Goal: Task Accomplishment & Management: Use online tool/utility

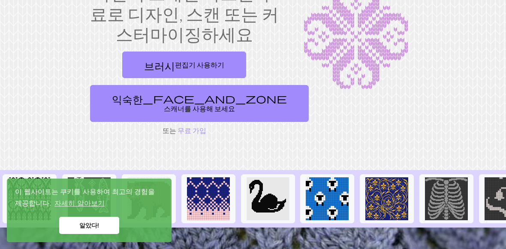
click at [232, 65] on link "브러시 편집기 사용하기" at bounding box center [184, 64] width 124 height 27
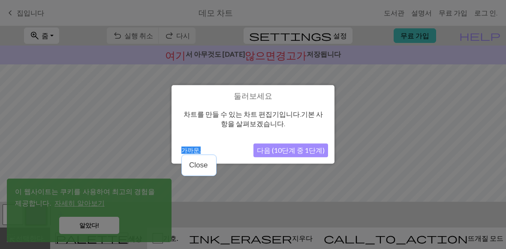
click at [195, 151] on font "가까운." at bounding box center [190, 150] width 19 height 7
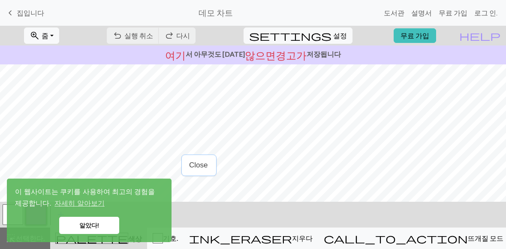
click at [98, 222] on font "알았다!" at bounding box center [89, 225] width 20 height 7
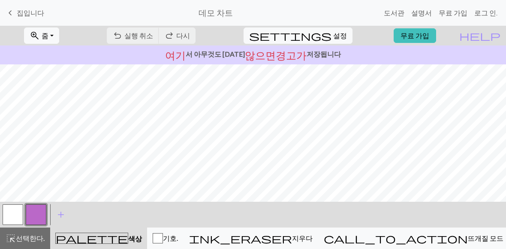
click at [26, 13] on font "집입니다" at bounding box center [30, 13] width 27 height 8
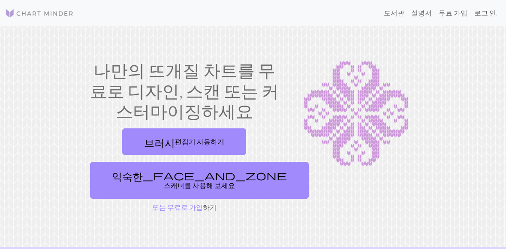
click at [481, 15] on font "로그 인." at bounding box center [485, 13] width 23 height 8
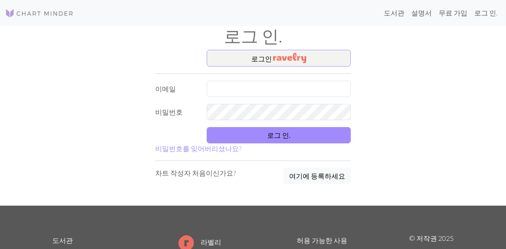
click at [336, 56] on button "로그인" at bounding box center [279, 58] width 144 height 17
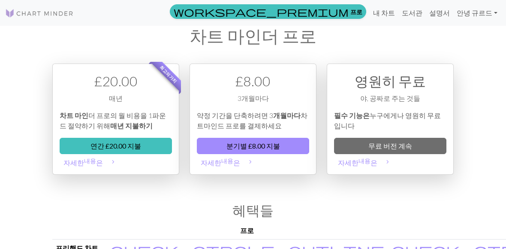
click at [65, 17] on img at bounding box center [39, 13] width 69 height 10
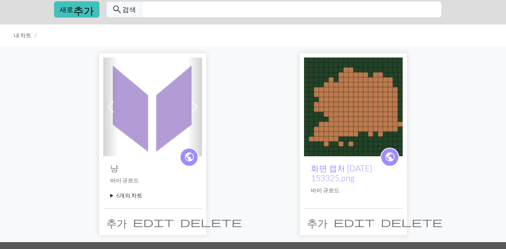
scroll to position [9, 0]
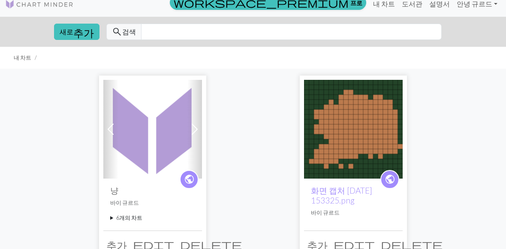
click at [93, 33] on button "새로 추가" at bounding box center [76, 32] width 45 height 16
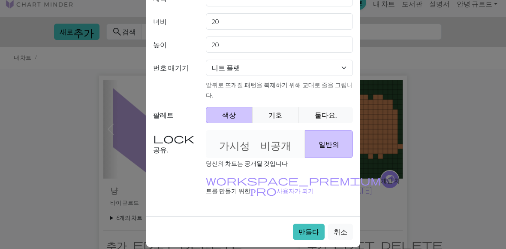
scroll to position [100, 0]
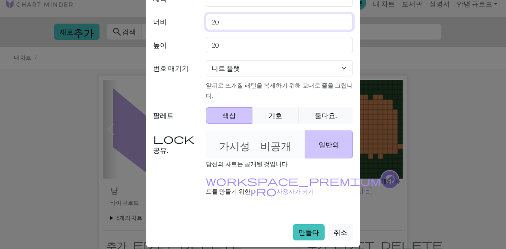
click at [322, 24] on input "20" at bounding box center [280, 22] width 148 height 16
type input "2"
type input "100"
click at [284, 42] on input "20" at bounding box center [280, 45] width 148 height 16
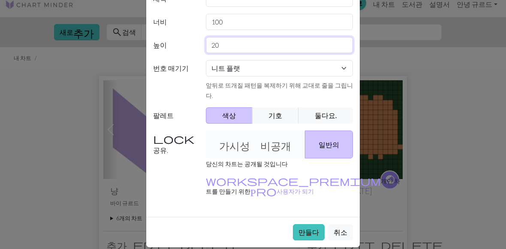
type input "2"
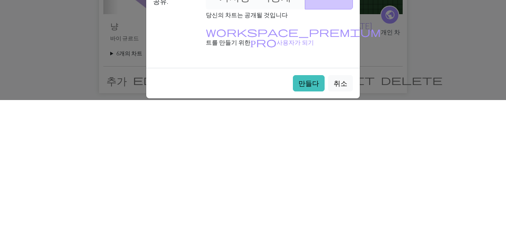
type input "100"
click at [311, 228] on font "만들다" at bounding box center [309, 232] width 21 height 8
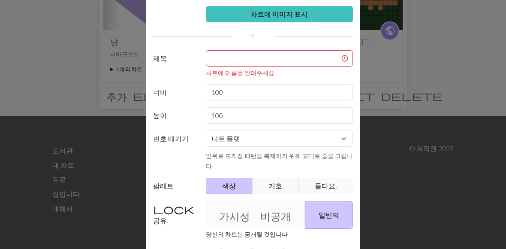
scroll to position [34, 0]
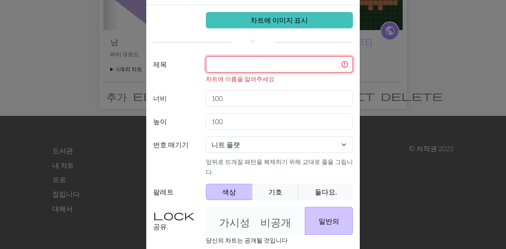
click at [277, 66] on input "text" at bounding box center [280, 64] width 148 height 16
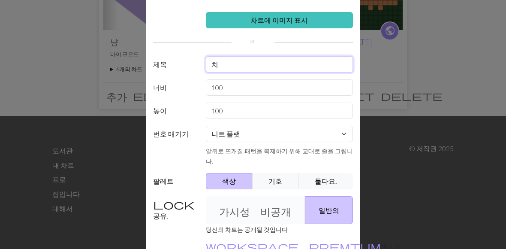
type input "칮"
type input "치즈"
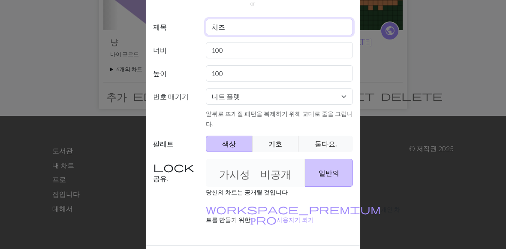
scroll to position [100, 0]
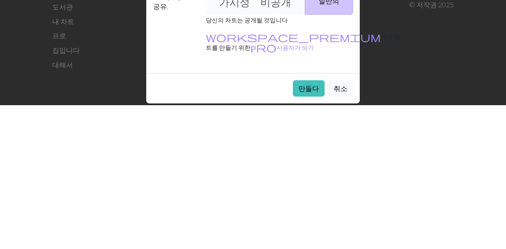
click at [310, 228] on font "만들다" at bounding box center [309, 232] width 21 height 8
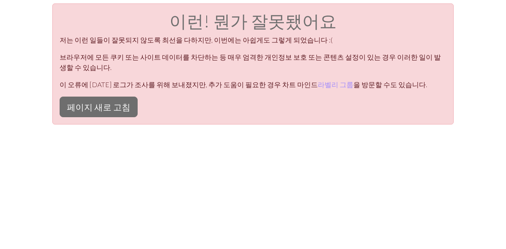
click at [97, 102] on font "페이지 새로 고침" at bounding box center [98, 107] width 63 height 10
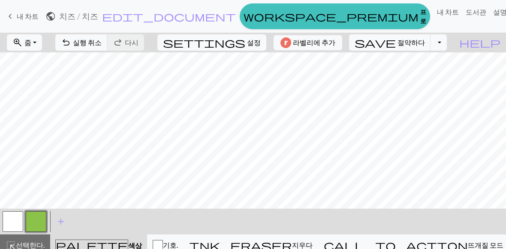
click at [70, 47] on span "undo" at bounding box center [66, 42] width 10 height 12
click at [85, 47] on button "undo 실행 취소 Undo" at bounding box center [81, 42] width 52 height 16
click at [84, 47] on button "undo 실행 취소 Undo" at bounding box center [81, 42] width 52 height 16
click at [88, 44] on font "실행 취소" at bounding box center [87, 42] width 29 height 8
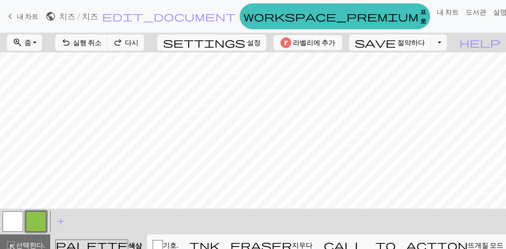
click at [88, 43] on font "실행 취소" at bounding box center [87, 42] width 29 height 8
click at [86, 44] on font "실행 취소" at bounding box center [87, 42] width 29 height 8
click at [86, 43] on font "실행 취소" at bounding box center [87, 42] width 29 height 8
click at [83, 45] on font "실행 취소" at bounding box center [87, 42] width 29 height 8
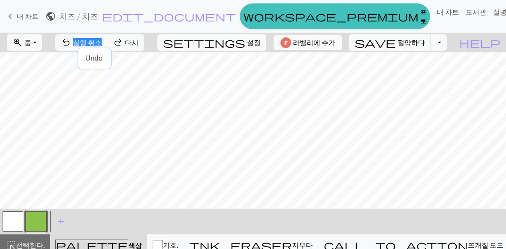
click at [90, 41] on font "실행 취소" at bounding box center [87, 42] width 29 height 8
click at [94, 39] on font "실행 취소" at bounding box center [87, 42] width 29 height 8
click at [90, 44] on font "실행 취소" at bounding box center [87, 42] width 29 height 8
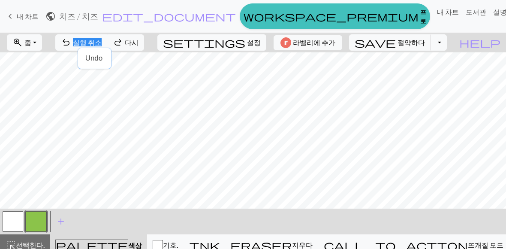
click at [90, 44] on font "실행 취소" at bounding box center [87, 42] width 29 height 8
click at [89, 46] on font "실행 취소" at bounding box center [87, 42] width 29 height 8
click at [89, 45] on font "실행 취소" at bounding box center [87, 42] width 29 height 8
click at [86, 49] on button "undo 실행 취소 Undo" at bounding box center [81, 42] width 52 height 16
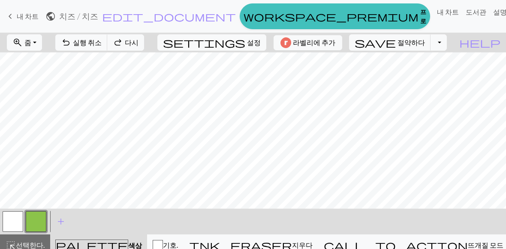
click at [78, 49] on button "undo 실행 취소 Undo" at bounding box center [81, 42] width 52 height 16
click at [81, 52] on div "undo 실행 취소 Undo redo 다시 Redo" at bounding box center [100, 43] width 102 height 20
click at [83, 48] on button "undo 실행 취소 Undo" at bounding box center [81, 42] width 52 height 16
